Goal: Task Accomplishment & Management: Manage account settings

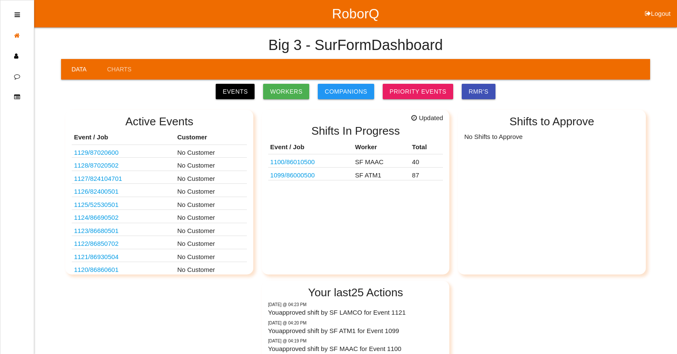
click at [300, 178] on link "1099 / 86000500" at bounding box center [292, 174] width 44 height 7
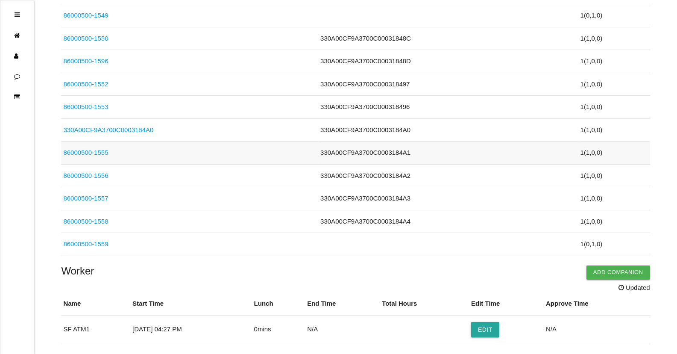
scroll to position [2264, 0]
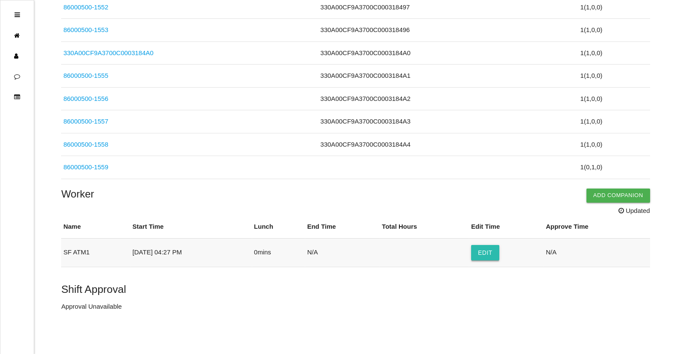
click at [495, 255] on button "Edit" at bounding box center [485, 252] width 28 height 15
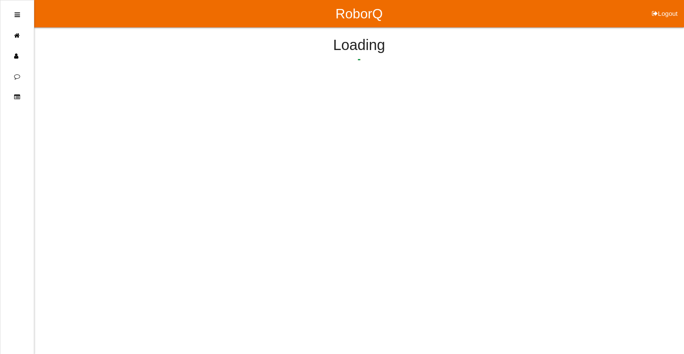
select select "4"
select select "27"
select select "2"
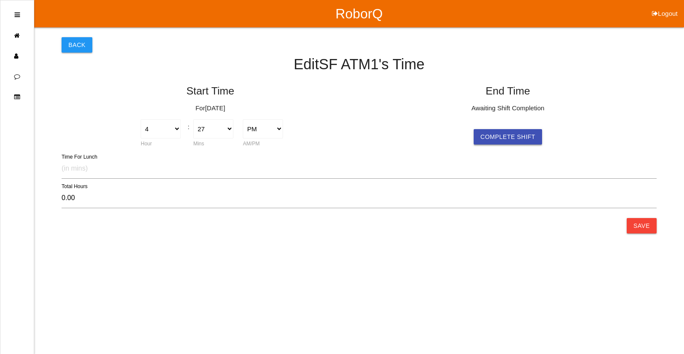
click at [526, 139] on button "Complete Shift" at bounding box center [507, 136] width 68 height 15
select select "4"
select select "27"
select select "2"
click at [653, 226] on button "Save" at bounding box center [641, 225] width 30 height 15
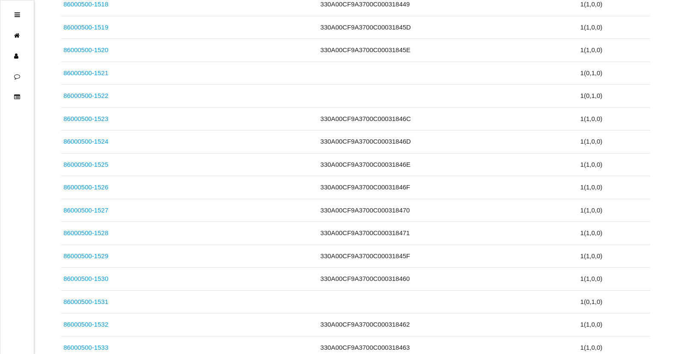
scroll to position [2245, 0]
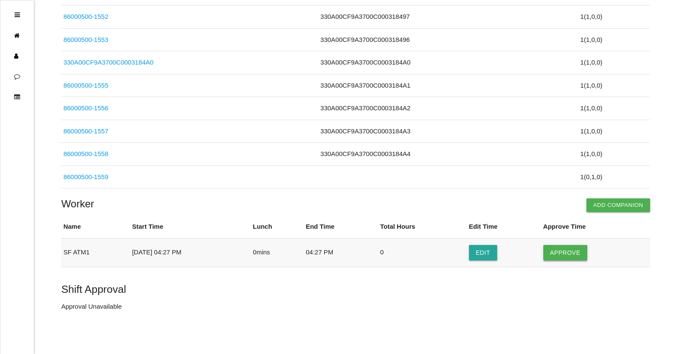
click at [587, 252] on button "Approve" at bounding box center [565, 252] width 44 height 15
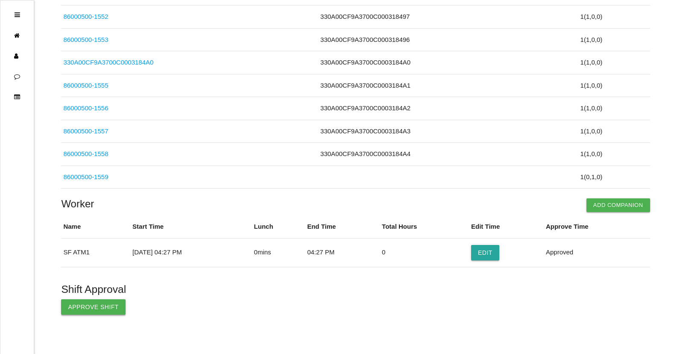
click at [109, 306] on button "Approve Shift" at bounding box center [93, 306] width 65 height 15
click at [21, 38] on icon at bounding box center [19, 35] width 10 height 21
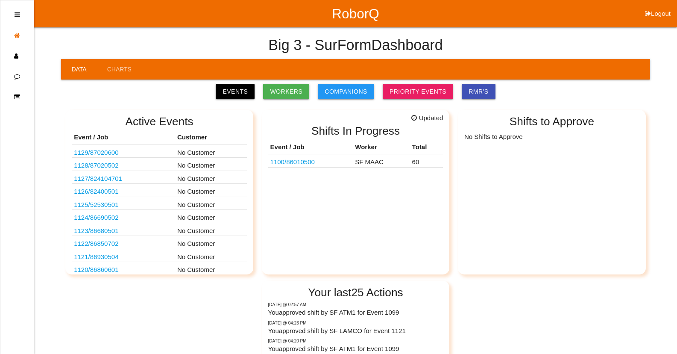
click at [310, 162] on link "1100 / 86010500" at bounding box center [292, 161] width 44 height 7
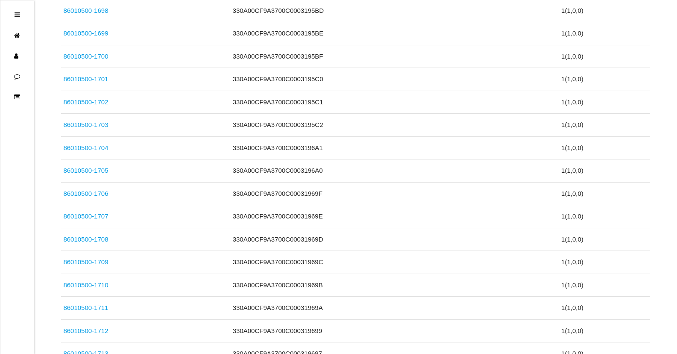
scroll to position [1373, 0]
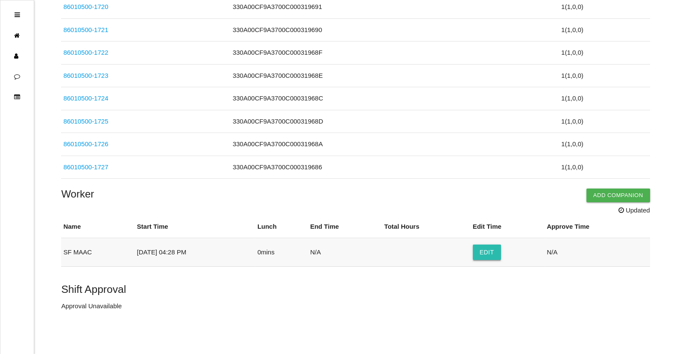
click at [493, 254] on button "Edit" at bounding box center [487, 251] width 28 height 15
select select "4"
select select "28"
select select "2"
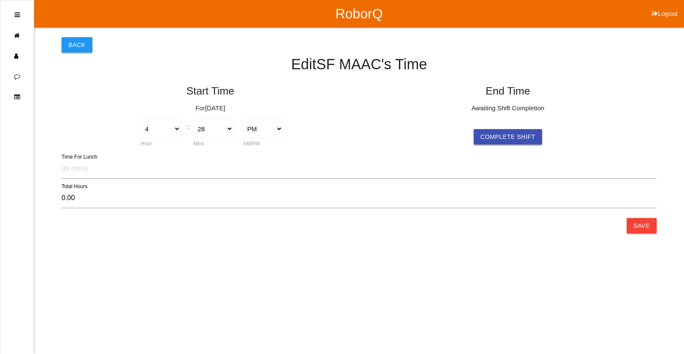
click at [531, 134] on button "Complete Shift" at bounding box center [507, 136] width 68 height 15
select select "4"
select select "28"
select select "2"
click at [643, 225] on button "Save" at bounding box center [641, 225] width 30 height 15
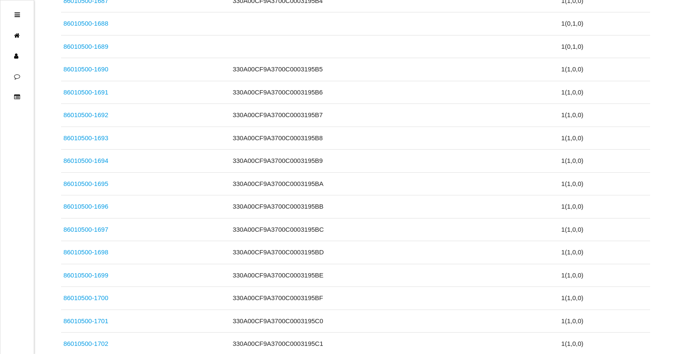
scroll to position [1353, 0]
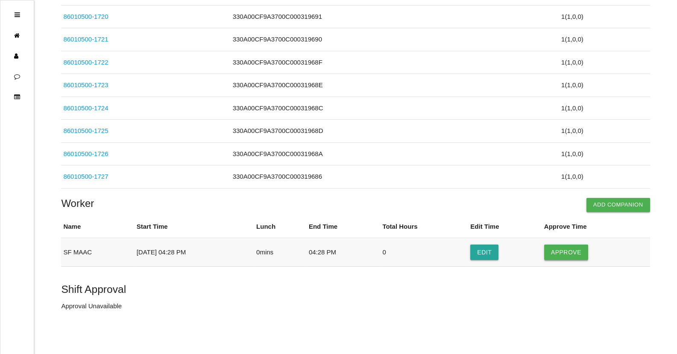
drag, startPoint x: 567, startPoint y: 250, endPoint x: 562, endPoint y: 247, distance: 6.2
click at [566, 249] on button "Approve" at bounding box center [566, 251] width 44 height 15
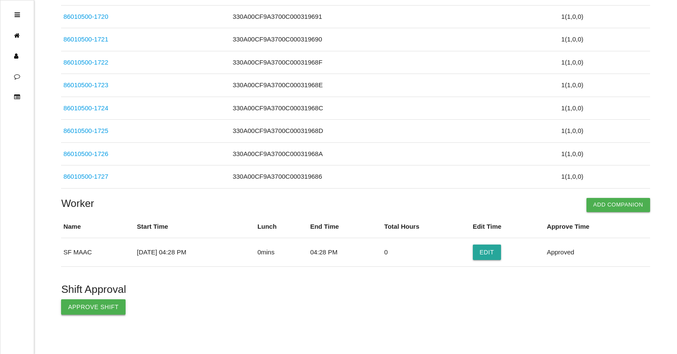
click at [81, 312] on button "Approve Shift" at bounding box center [93, 306] width 65 height 15
click at [16, 33] on icon at bounding box center [19, 35] width 10 height 21
